Goal: Transaction & Acquisition: Purchase product/service

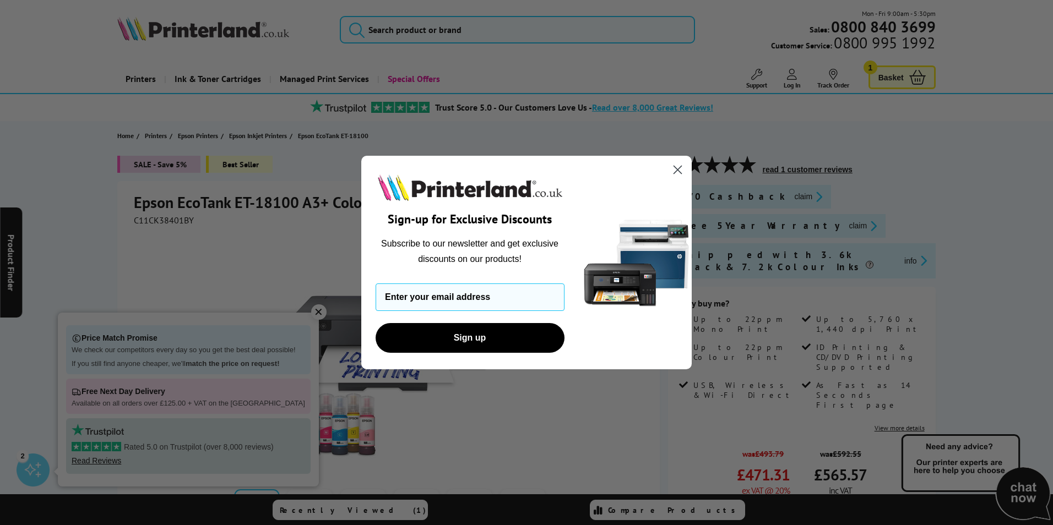
click at [405, 24] on div "Close dialog Sign-up for Exclusive Discounts Subscribe to our newsletter and ge…" at bounding box center [526, 262] width 1053 height 525
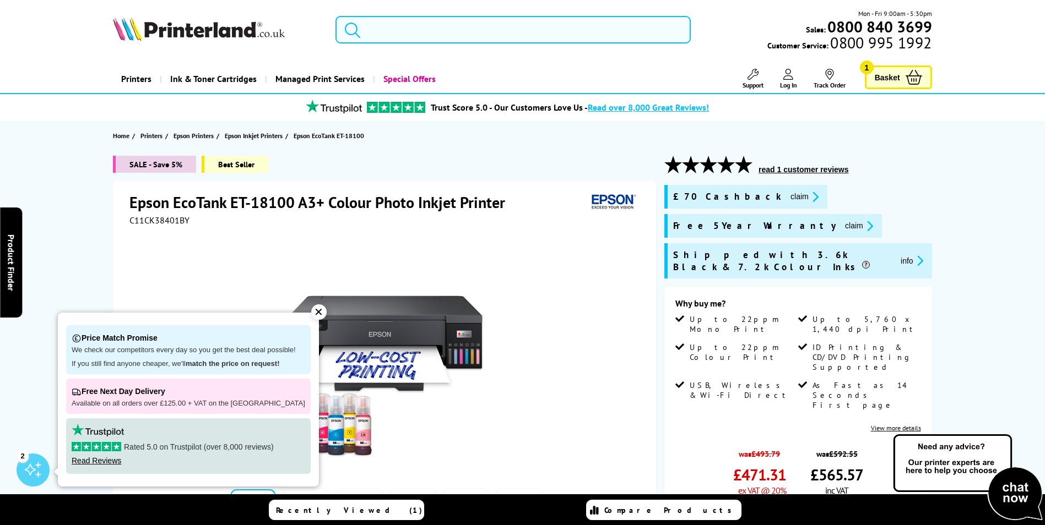
click at [425, 32] on input "search" at bounding box center [512, 30] width 355 height 28
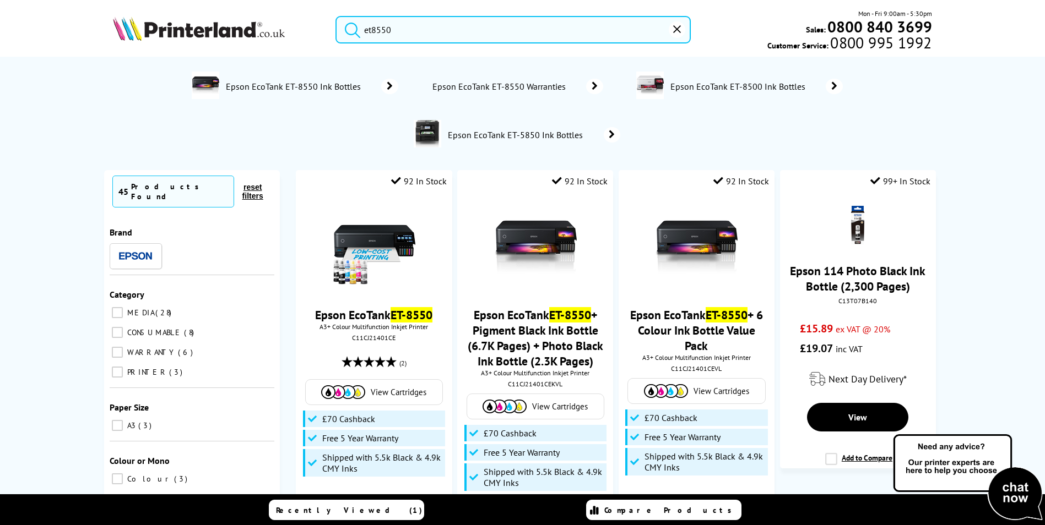
type input "et8550"
click at [336, 16] on button "submit" at bounding box center [350, 28] width 28 height 24
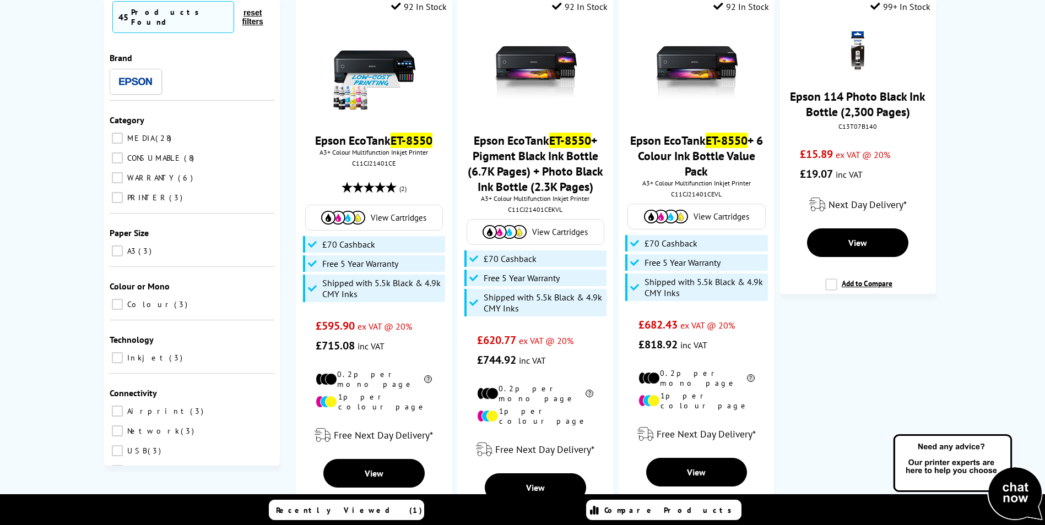
scroll to position [110, 0]
